Goal: Find specific page/section: Find specific page/section

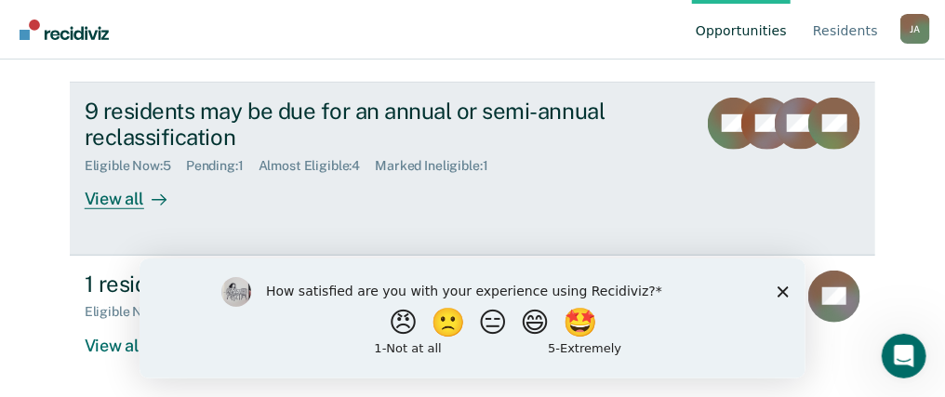
scroll to position [372, 0]
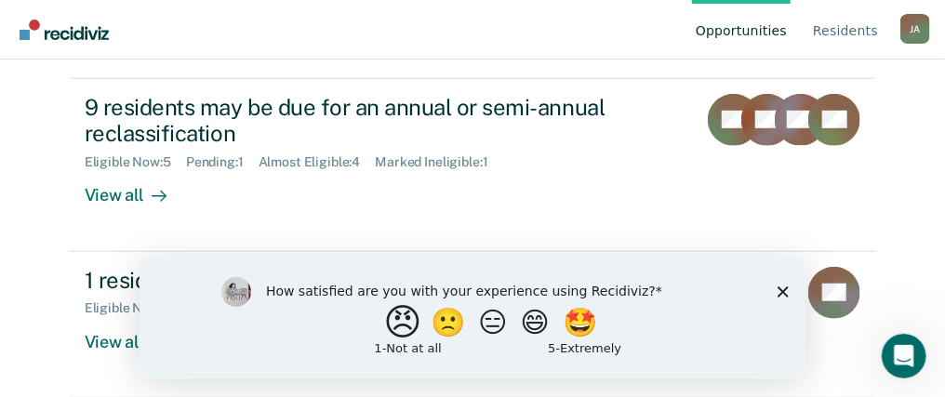
click at [405, 329] on button "😠" at bounding box center [404, 321] width 44 height 37
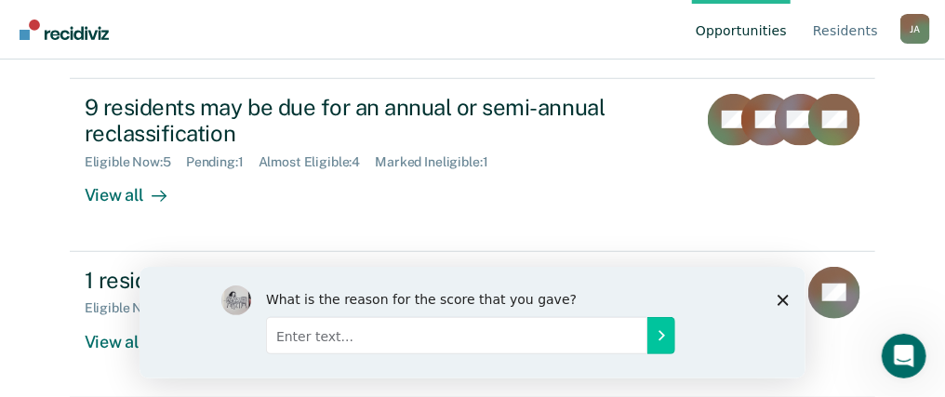
drag, startPoint x: 780, startPoint y: 299, endPoint x: 918, endPoint y: 567, distance: 301.1
click at [780, 299] on polygon "Close survey" at bounding box center [782, 299] width 11 height 11
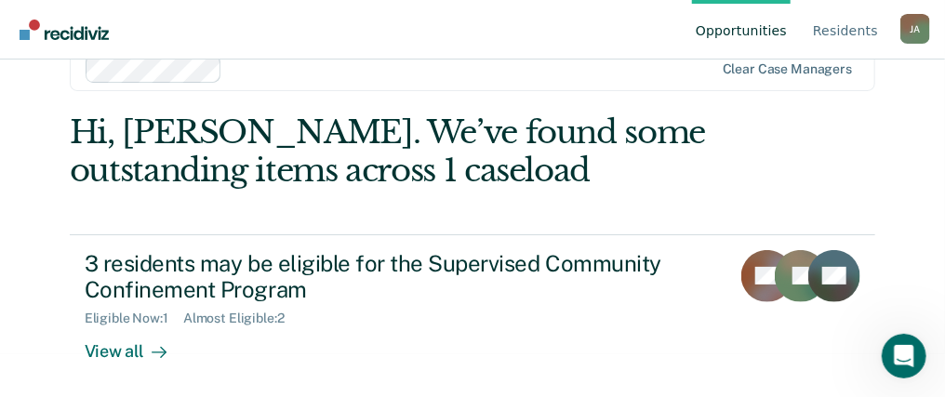
scroll to position [0, 0]
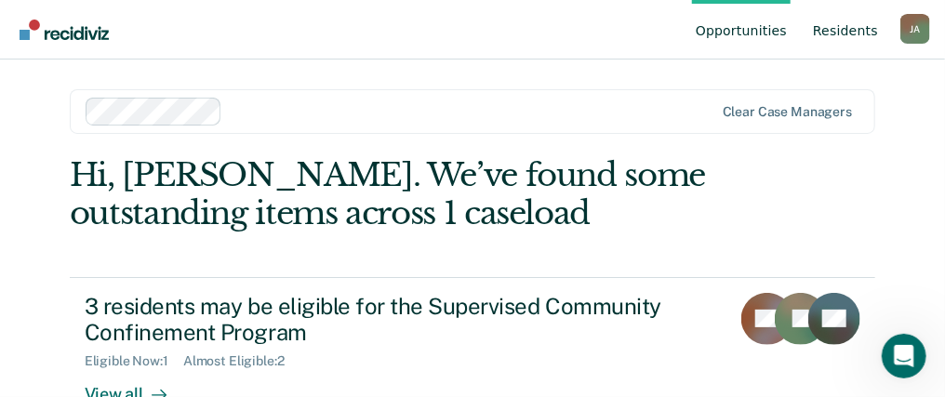
click at [853, 36] on link "Resident s" at bounding box center [845, 30] width 73 height 60
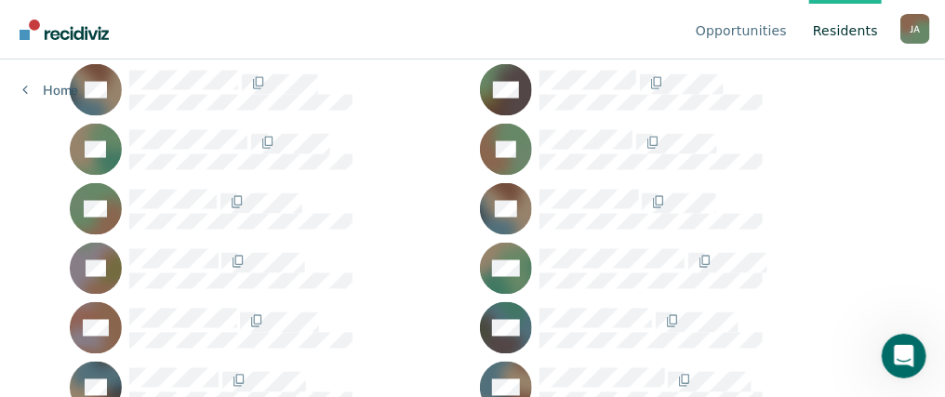
scroll to position [1023, 0]
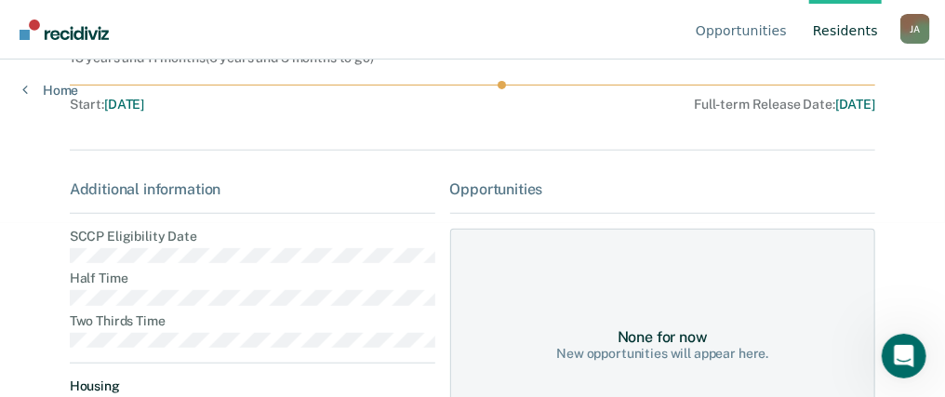
scroll to position [186, 0]
